Goal: Task Accomplishment & Management: Use online tool/utility

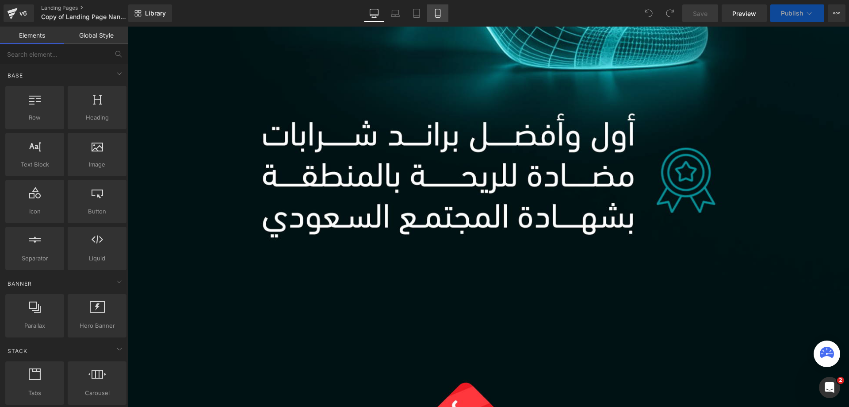
drag, startPoint x: 442, startPoint y: 12, endPoint x: 60, endPoint y: 26, distance: 381.6
click at [442, 12] on icon at bounding box center [438, 13] width 9 height 9
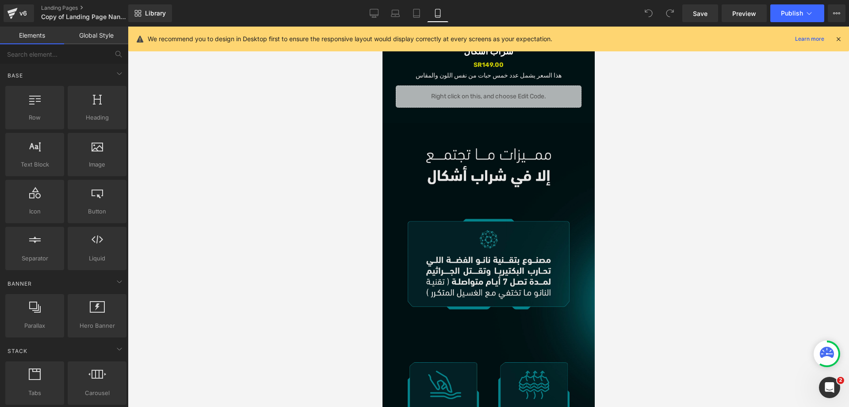
scroll to position [3258, 0]
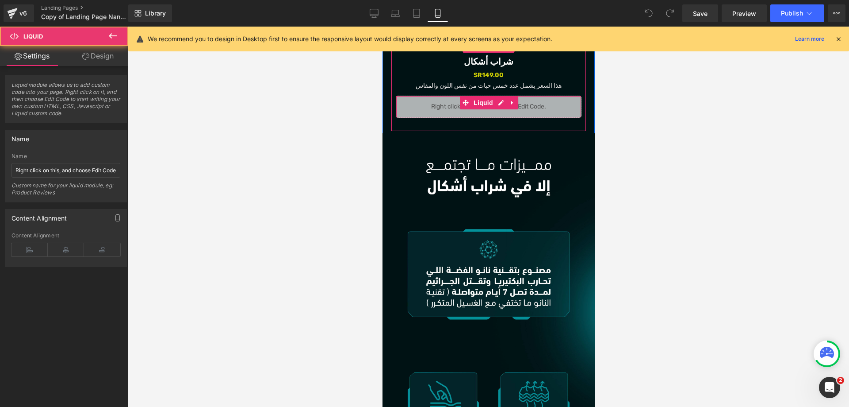
click at [542, 105] on div "Liquid" at bounding box center [489, 107] width 186 height 22
click at [502, 101] on ul "Liquid" at bounding box center [489, 102] width 58 height 13
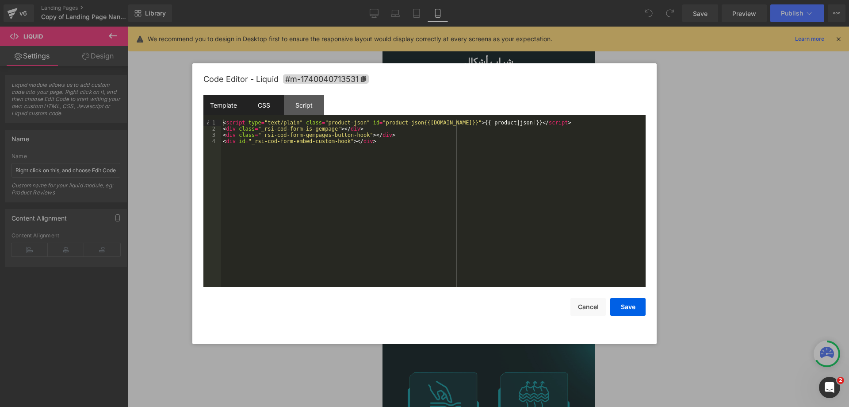
click at [0, 0] on div "CSS" at bounding box center [0, 0] width 0 height 0
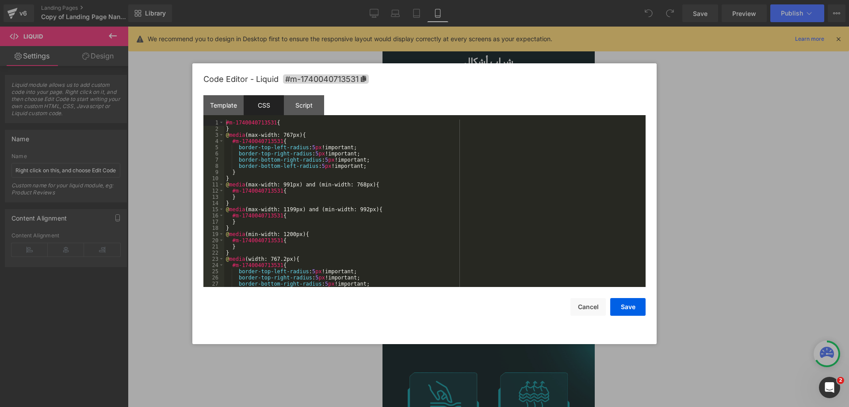
click at [428, 228] on div "#m-1740040713531 { } @ media (max-width: 767px) { #m-1740040713531 { border-top…" at bounding box center [433, 209] width 418 height 180
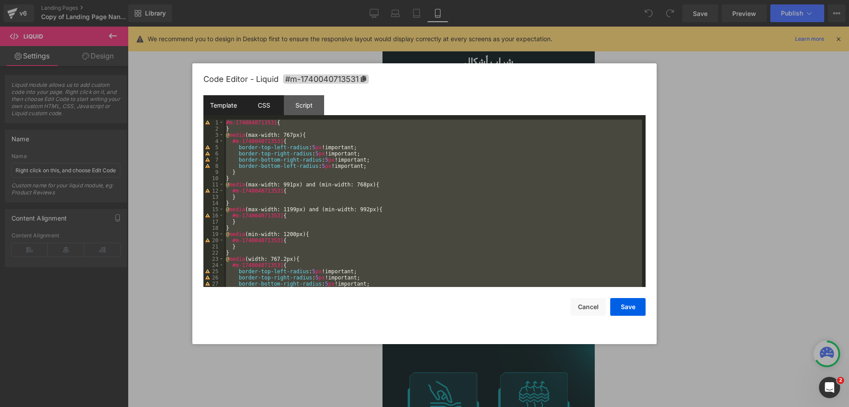
click at [0, 0] on div "Template" at bounding box center [0, 0] width 0 height 0
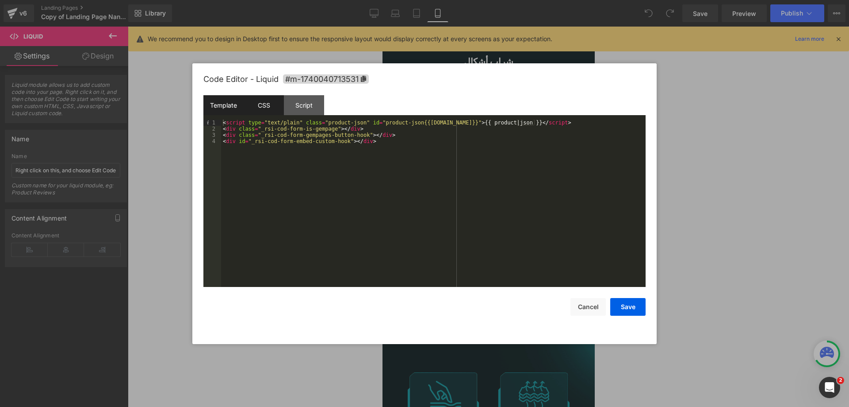
click at [0, 0] on div "CSS" at bounding box center [0, 0] width 0 height 0
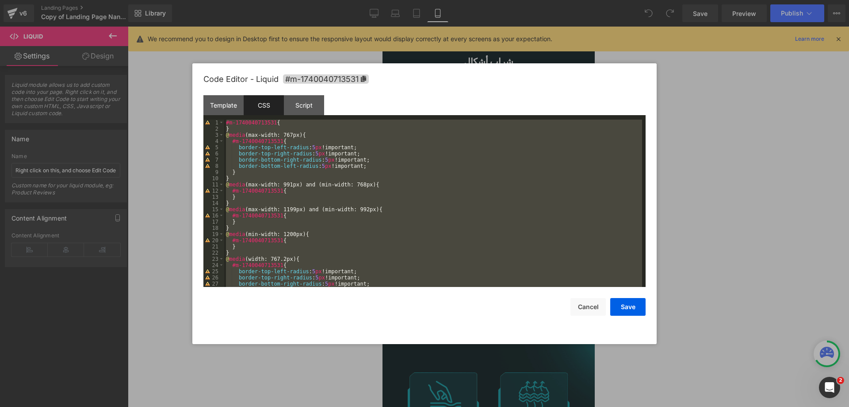
click at [384, 168] on div "#m-1740040713531 { } @ media (max-width: 767px) { #m-1740040713531 { border-top…" at bounding box center [433, 202] width 418 height 167
click at [0, 0] on div "Template" at bounding box center [0, 0] width 0 height 0
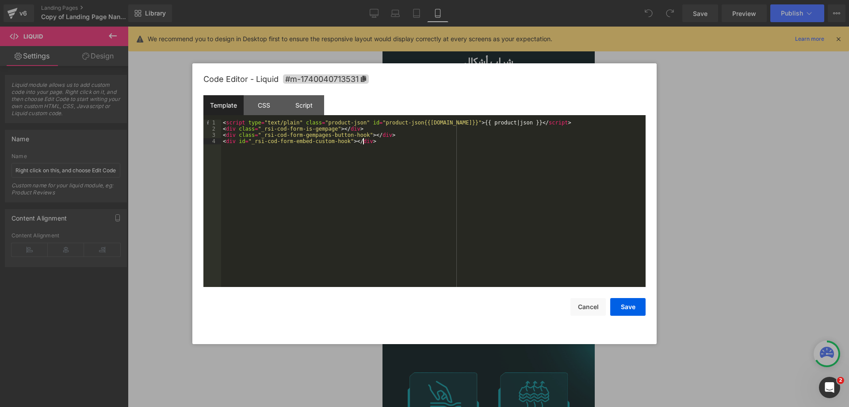
click at [0, 0] on div "< script type = "text/plain" class = "product-json" id = "product-json{{product…" at bounding box center [0, 0] width 0 height 0
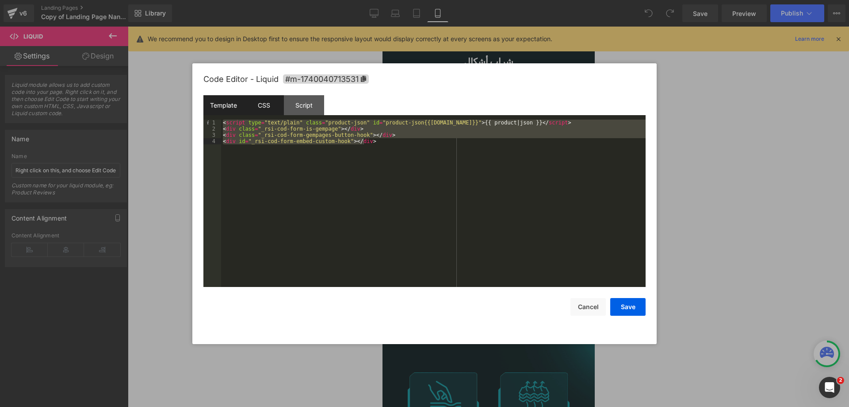
click at [0, 0] on div "CSS" at bounding box center [0, 0] width 0 height 0
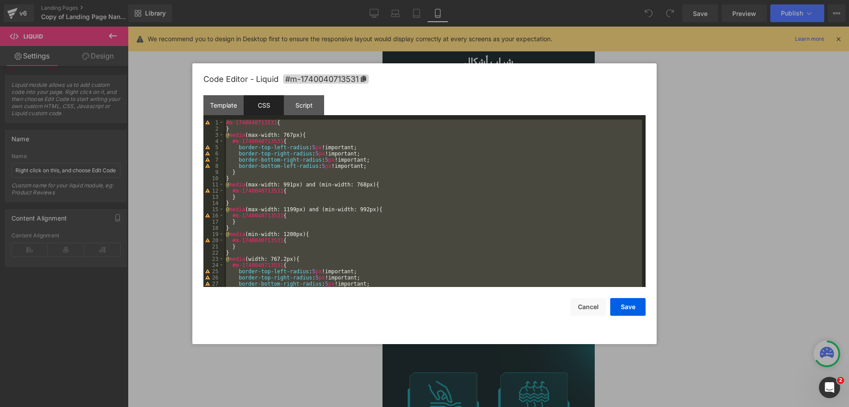
click at [391, 174] on div "#m-1740040713531 { } @ media (max-width: 767px) { #m-1740040713531 { border-top…" at bounding box center [433, 202] width 418 height 167
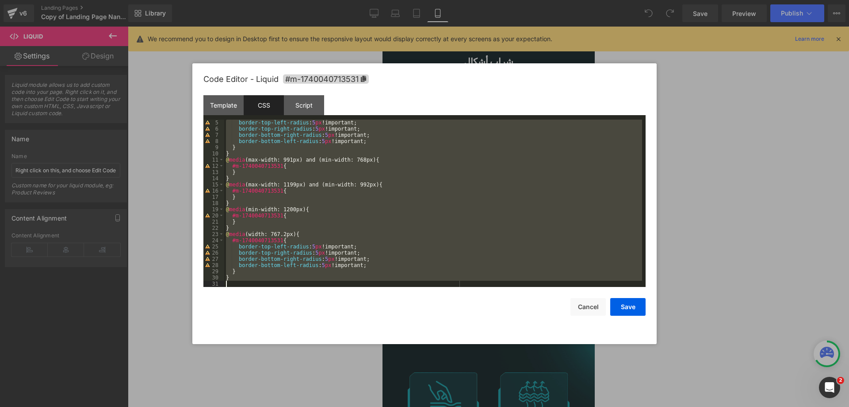
scroll to position [25, 0]
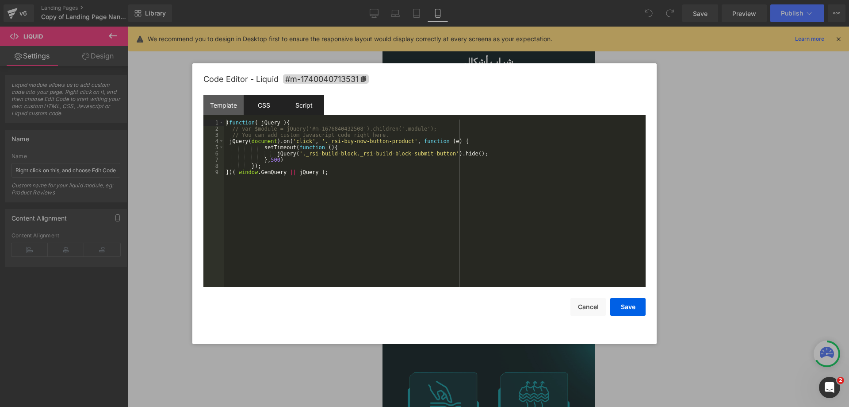
click at [0, 0] on div "CSS" at bounding box center [0, 0] width 0 height 0
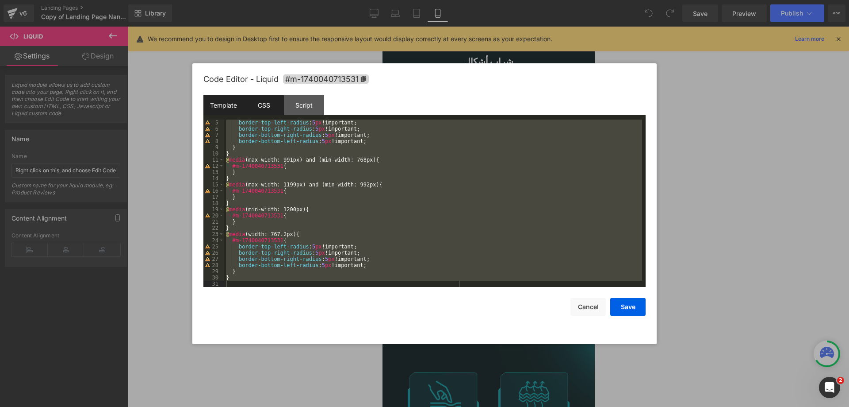
click at [0, 0] on div "Template" at bounding box center [0, 0] width 0 height 0
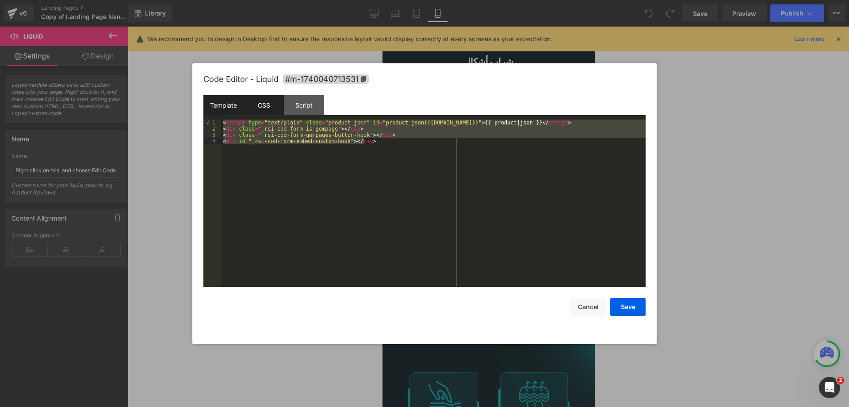
click at [0, 0] on div "CSS" at bounding box center [0, 0] width 0 height 0
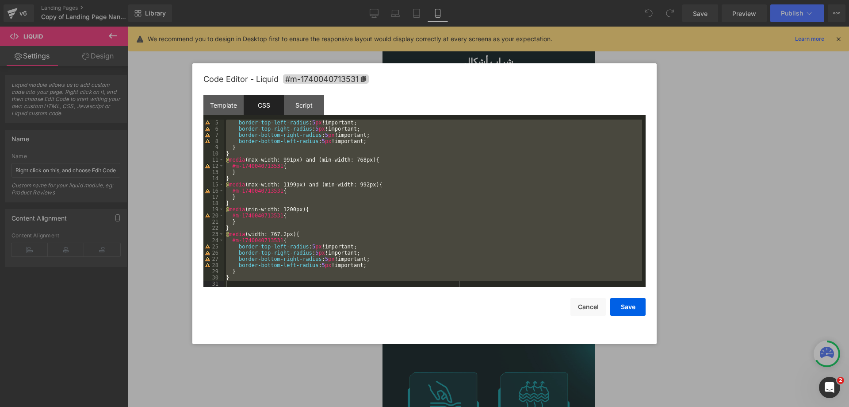
click at [0, 0] on div "Template CSS Script Data" at bounding box center [0, 0] width 0 height 0
click at [0, 0] on div "Template" at bounding box center [0, 0] width 0 height 0
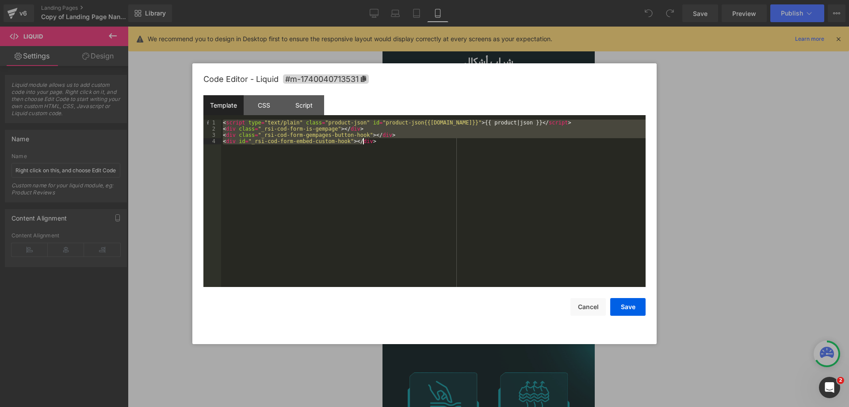
click at [0, 0] on div "< script type = "text/plain" class = "product-json" id = "product-json{{product…" at bounding box center [0, 0] width 0 height 0
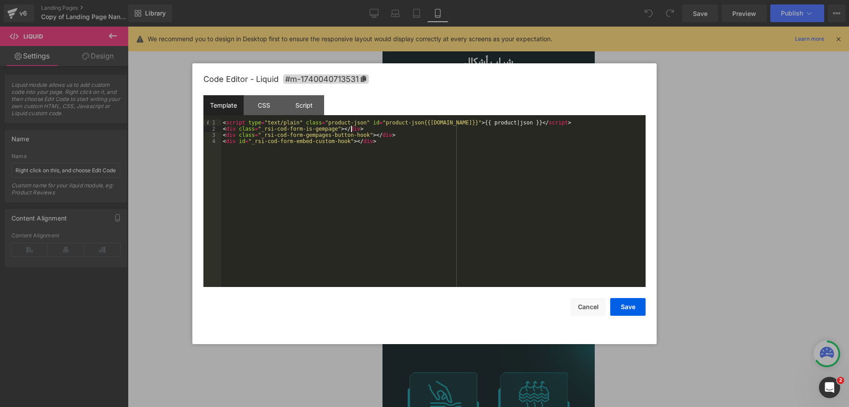
click at [0, 0] on div "< script type = "text/plain" class = "product-json" id = "product-json{{product…" at bounding box center [0, 0] width 0 height 0
click at [588, 302] on button "Cancel" at bounding box center [588, 307] width 35 height 18
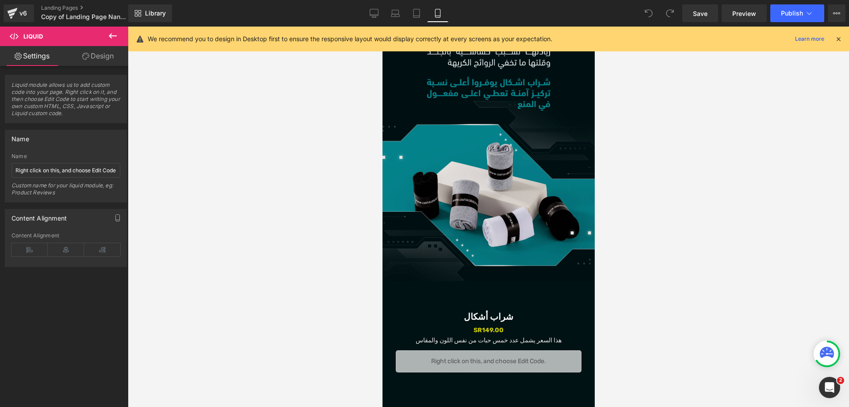
scroll to position [5735, 0]
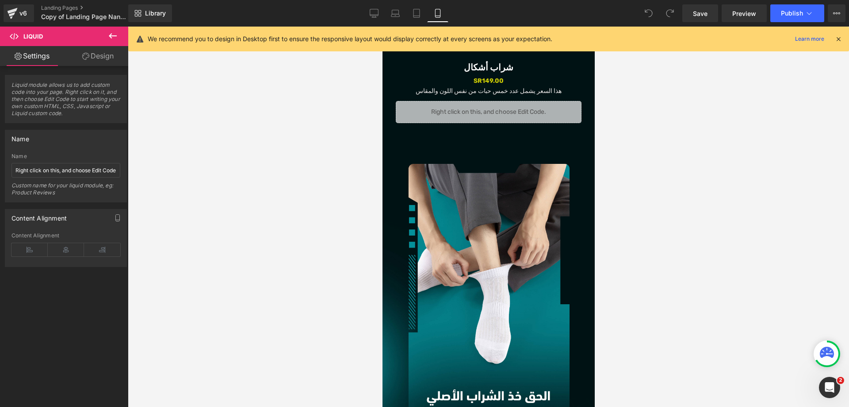
click at [556, 113] on div "Liquid" at bounding box center [489, 112] width 186 height 22
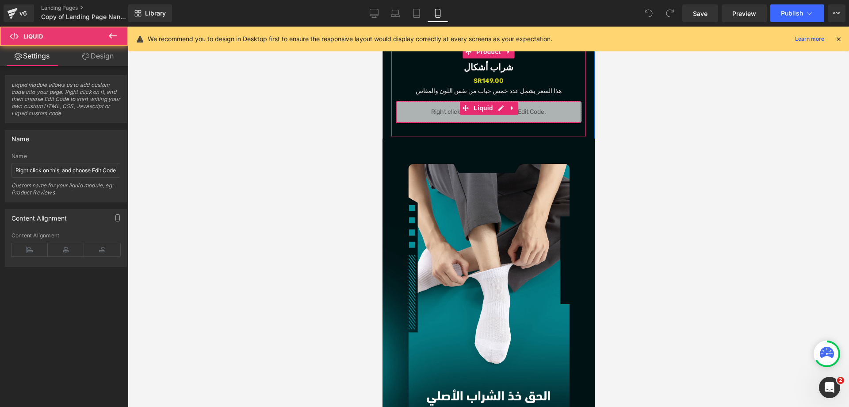
click at [556, 113] on div "Liquid" at bounding box center [489, 112] width 186 height 22
click at [500, 108] on icon at bounding box center [500, 107] width 5 height 5
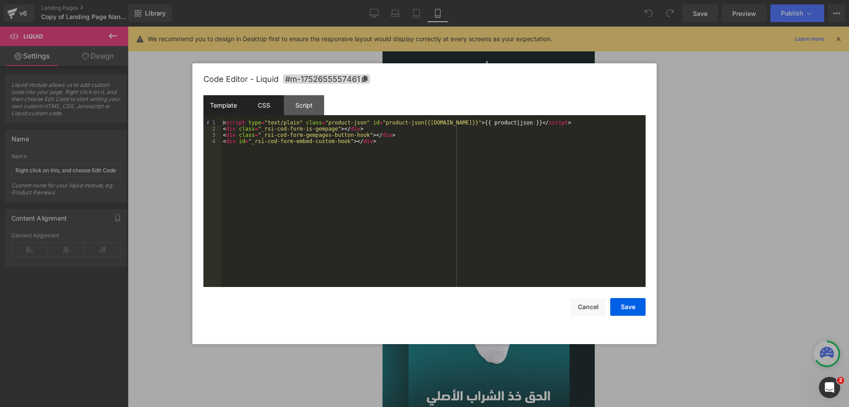
click at [0, 0] on div "CSS" at bounding box center [0, 0] width 0 height 0
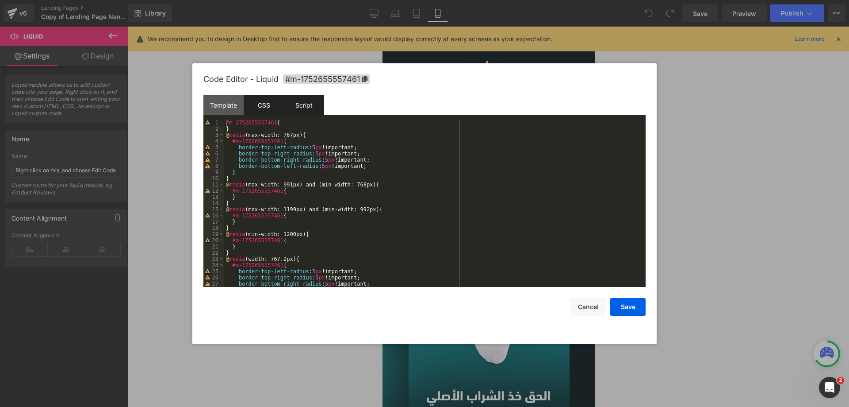
click at [0, 0] on div "Script" at bounding box center [0, 0] width 0 height 0
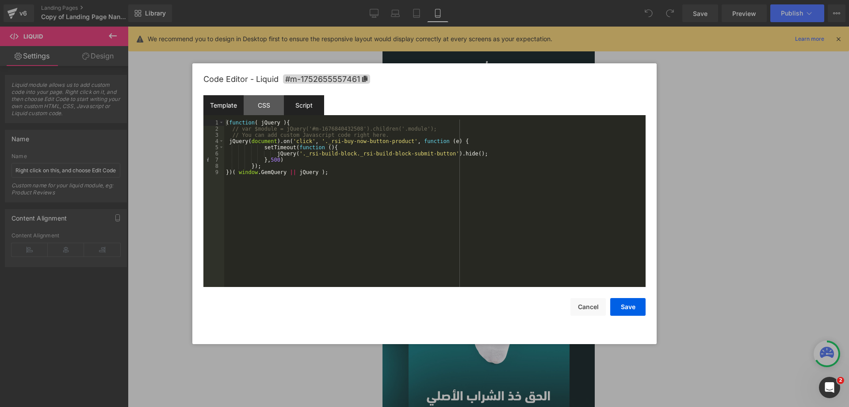
click at [0, 0] on div "Template" at bounding box center [0, 0] width 0 height 0
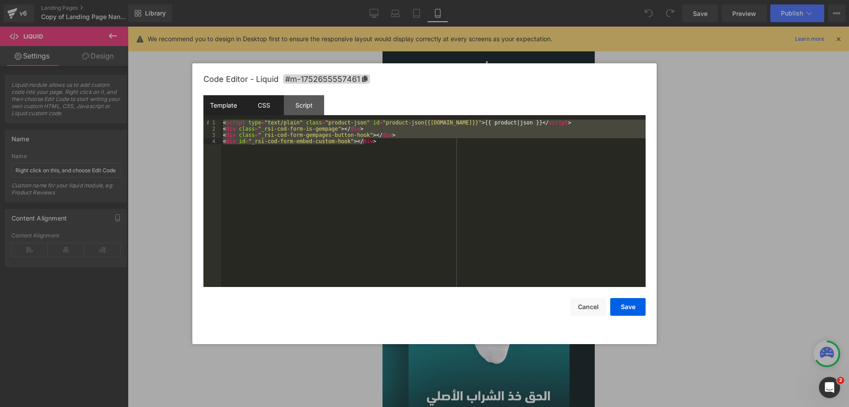
click at [0, 0] on div "CSS" at bounding box center [0, 0] width 0 height 0
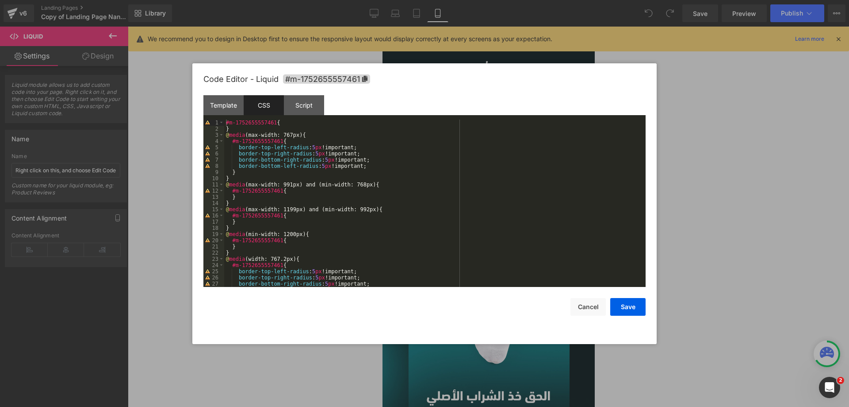
click at [0, 0] on div "#m-1752655557461 { } @ media (max-width: 767px) { #m-1752655557461 { border-top…" at bounding box center [0, 0] width 0 height 0
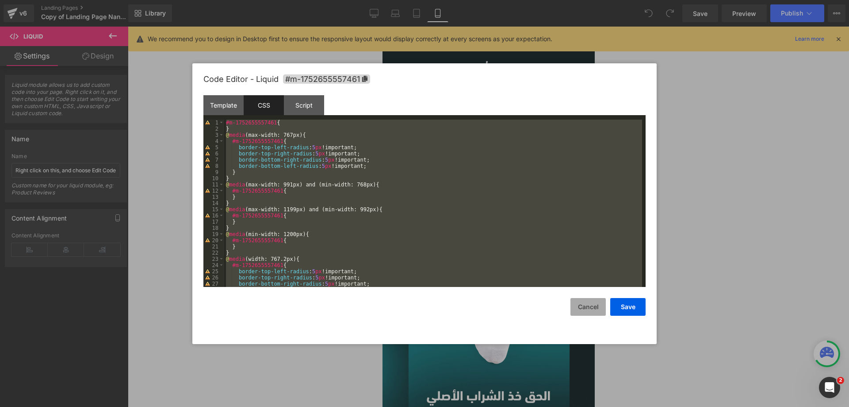
click at [0, 0] on button "Cancel" at bounding box center [0, 0] width 0 height 0
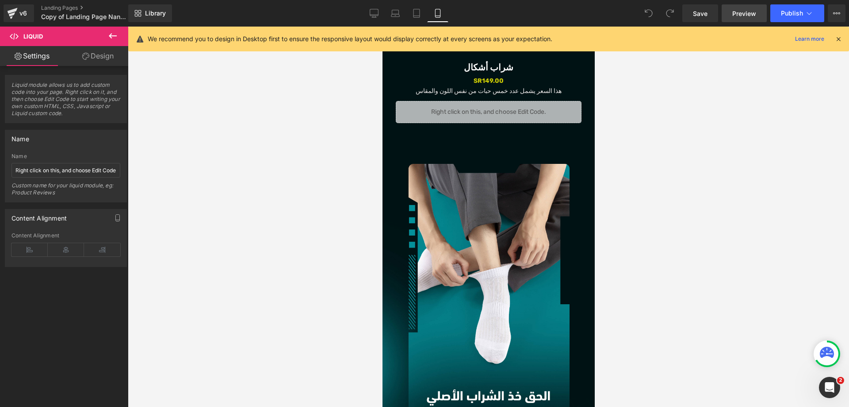
click at [740, 14] on span "Preview" at bounding box center [745, 13] width 24 height 9
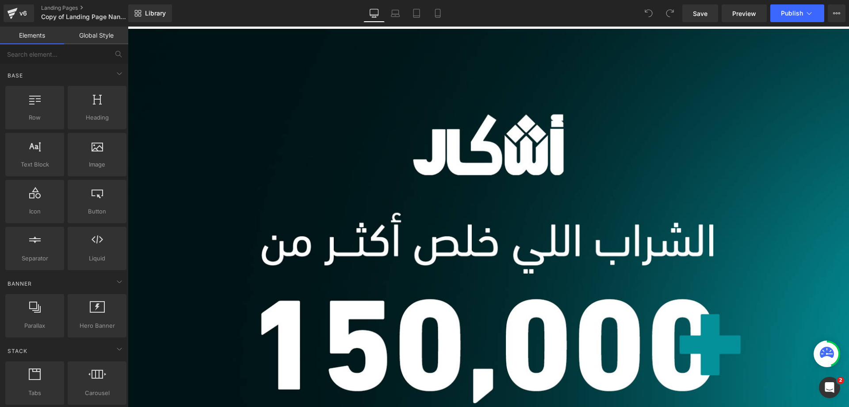
click at [571, 29] on div "Liquid" at bounding box center [489, 28] width 722 height 2
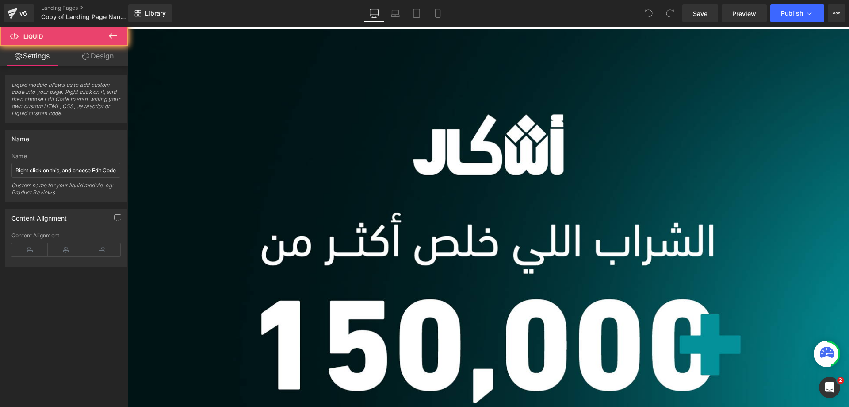
click at [571, 29] on div "Liquid" at bounding box center [489, 28] width 722 height 2
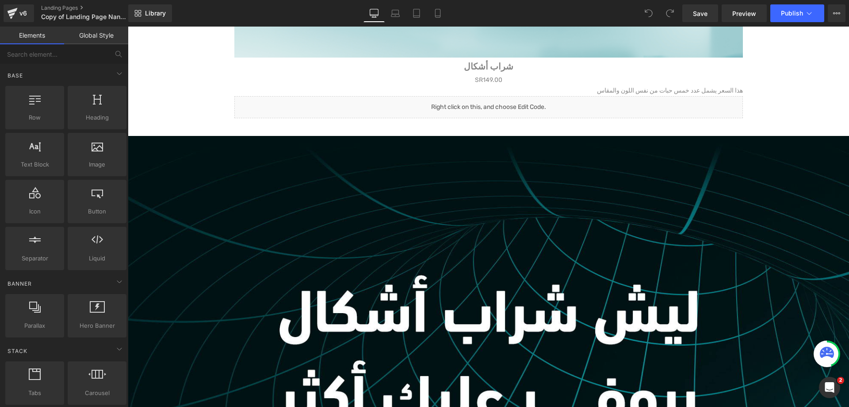
scroll to position [3672, 0]
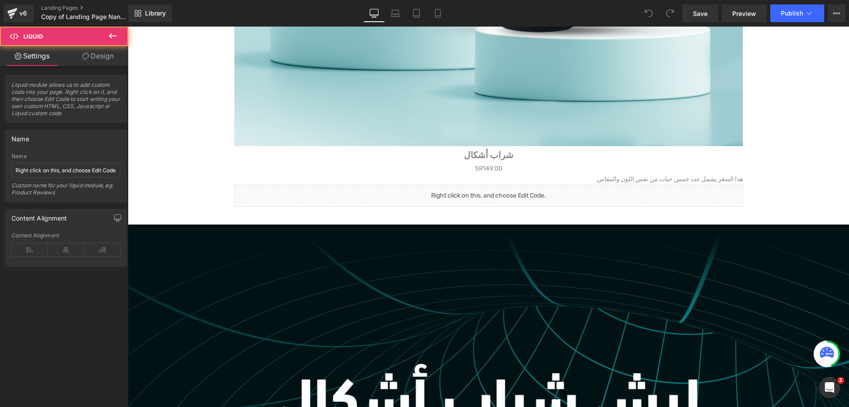
click at [566, 192] on div "Liquid" at bounding box center [488, 196] width 509 height 22
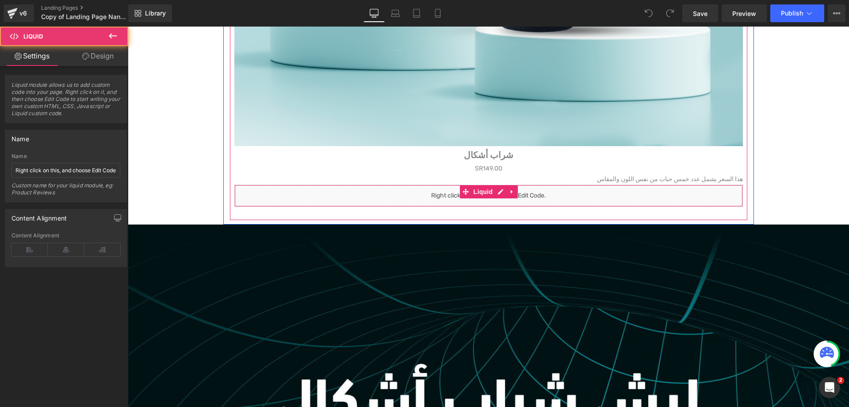
click at [566, 192] on div "Liquid" at bounding box center [488, 196] width 509 height 22
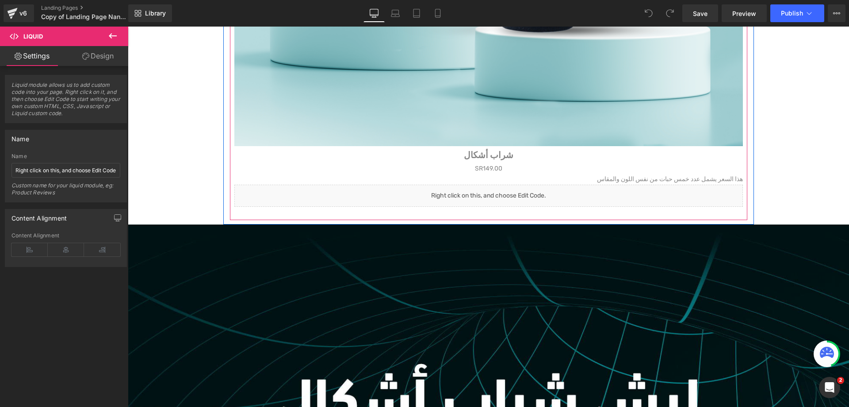
click at [502, 193] on link at bounding box center [498, 191] width 9 height 11
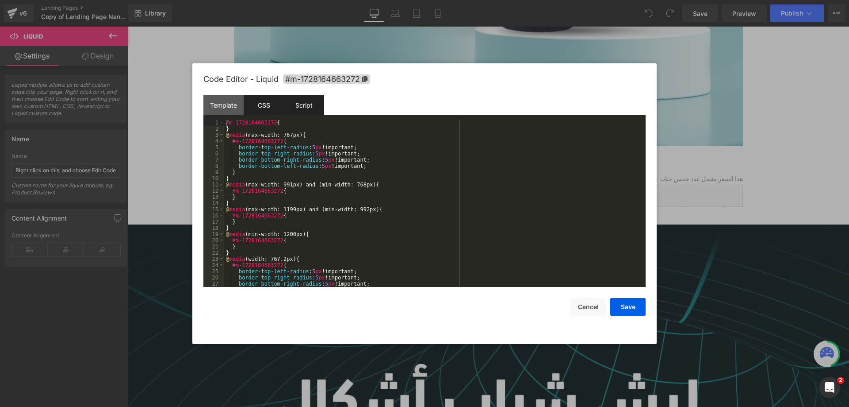
click at [0, 0] on div "Script" at bounding box center [0, 0] width 0 height 0
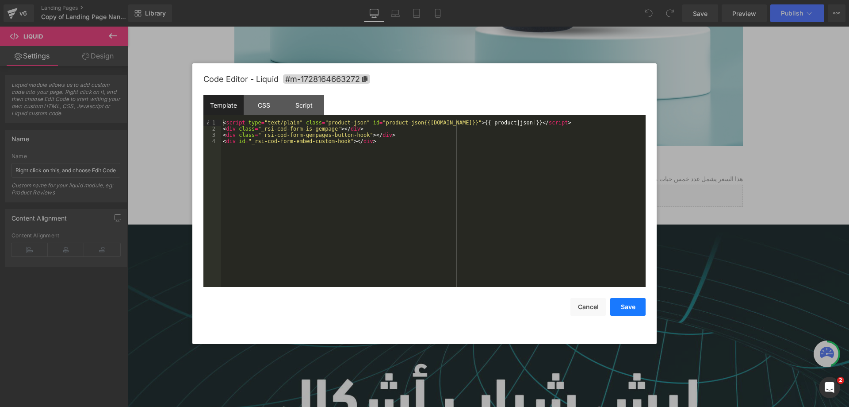
click at [634, 308] on button "Save" at bounding box center [628, 307] width 35 height 18
